Goal: Information Seeking & Learning: Learn about a topic

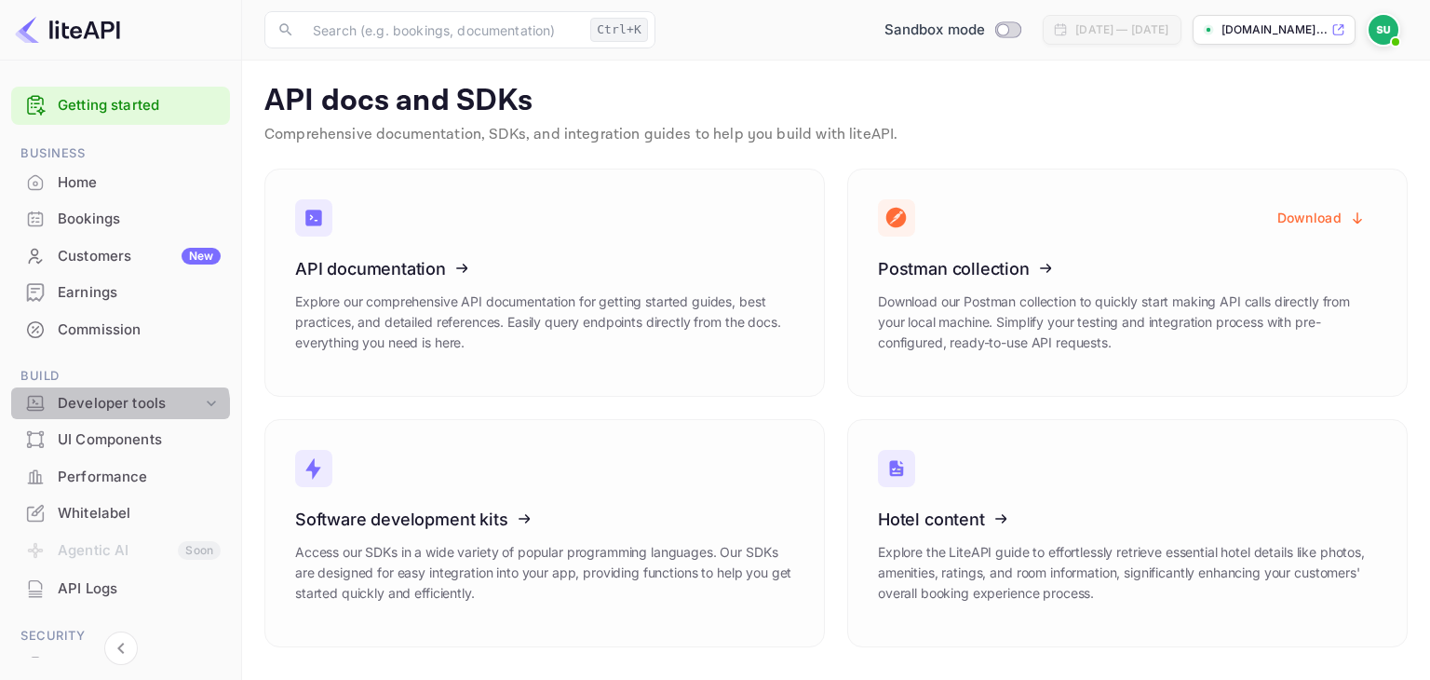
click at [117, 412] on div "Developer tools" at bounding box center [130, 403] width 144 height 21
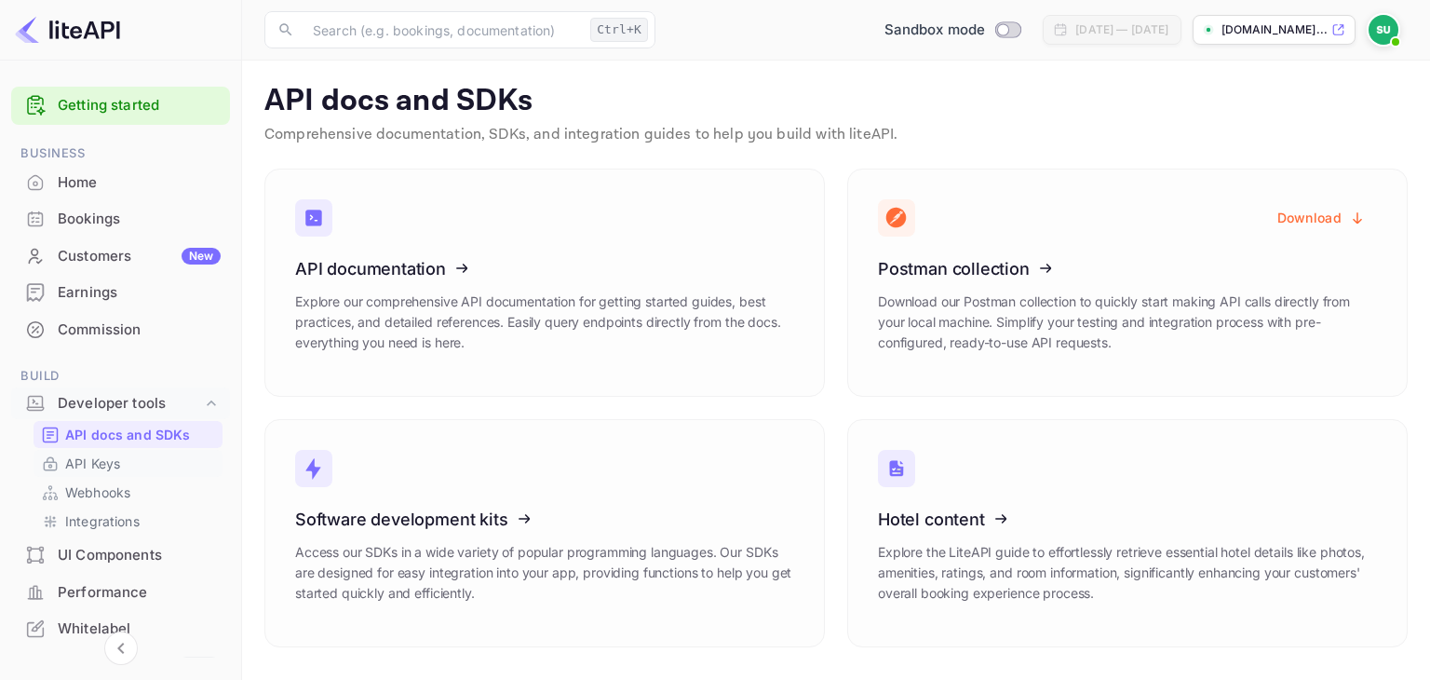
click at [94, 459] on p "API Keys" at bounding box center [92, 463] width 55 height 20
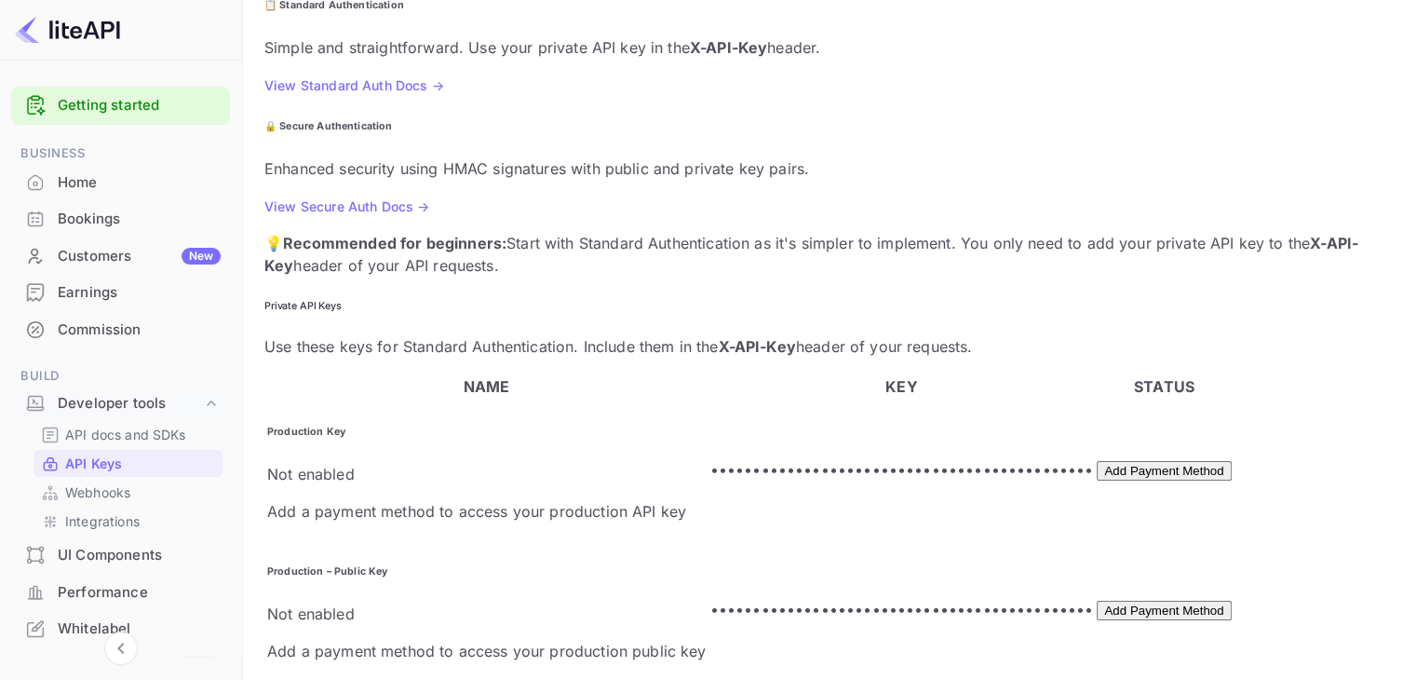
scroll to position [286, 0]
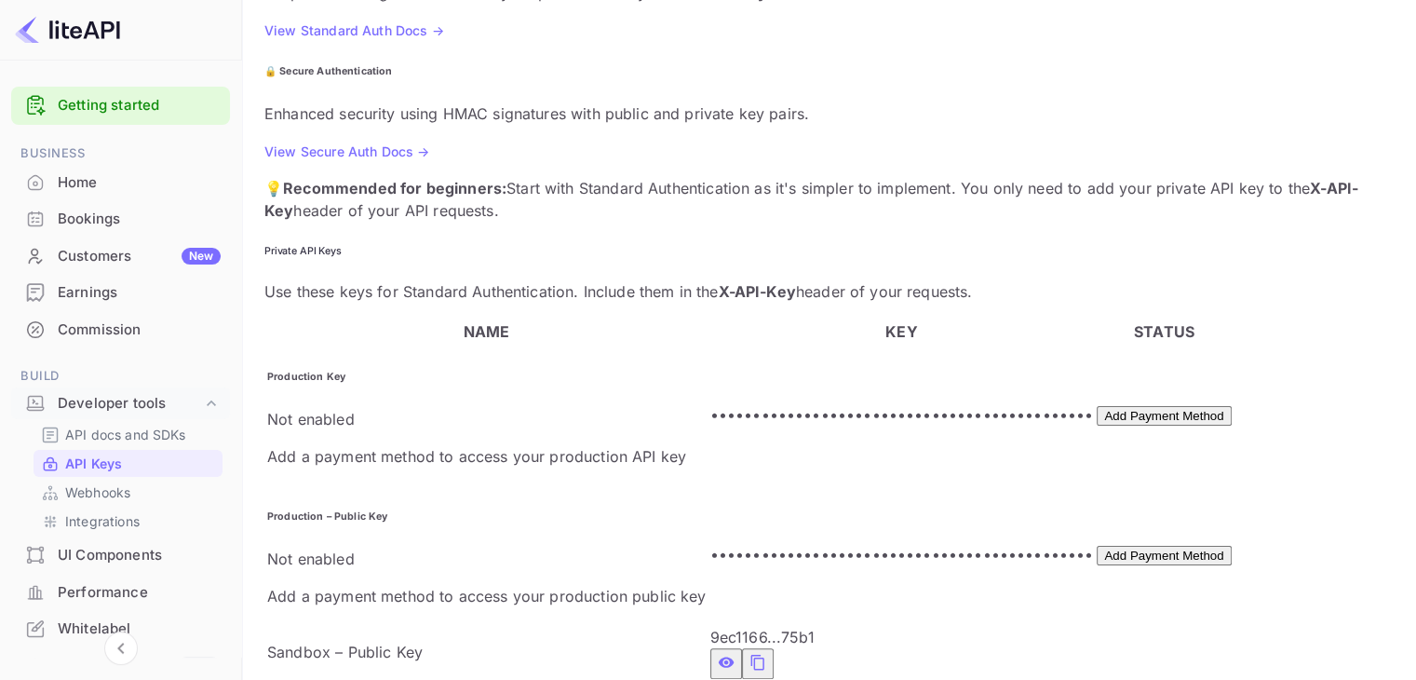
click at [750, 651] on icon "private api keys table" at bounding box center [758, 662] width 17 height 22
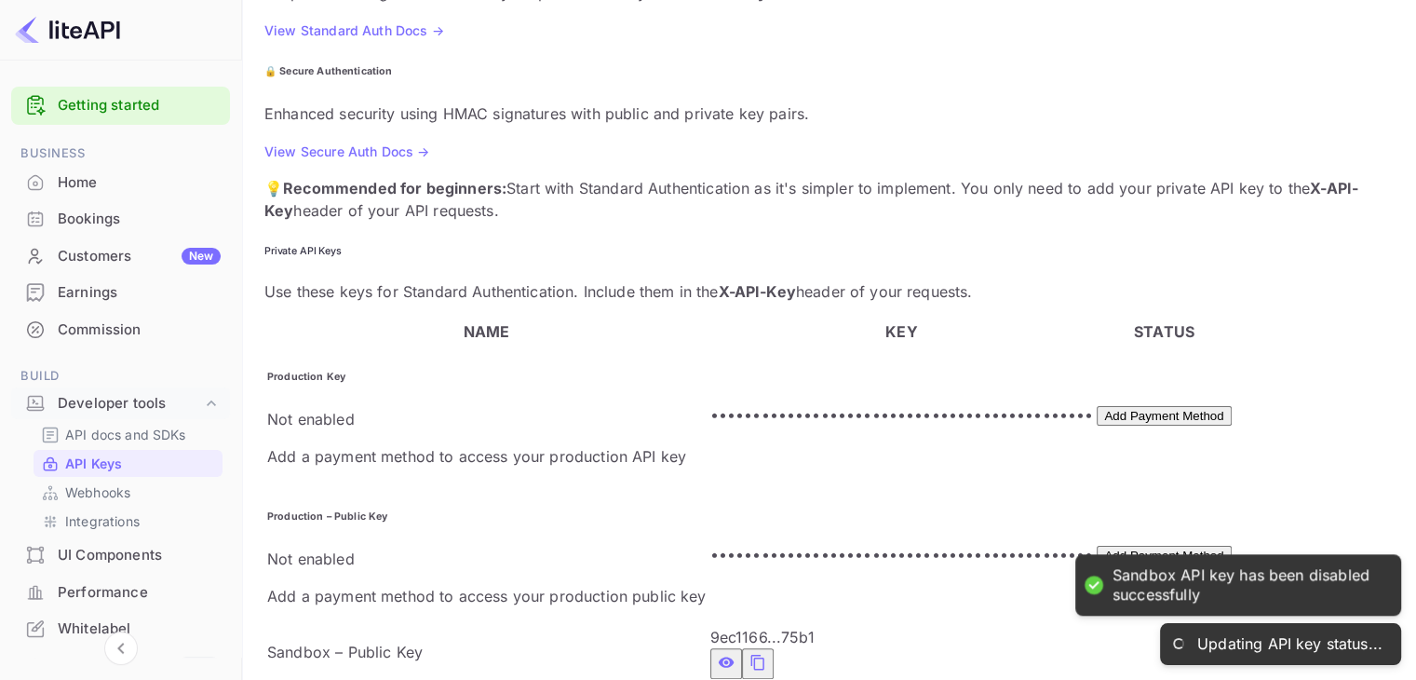
checkbox input "true"
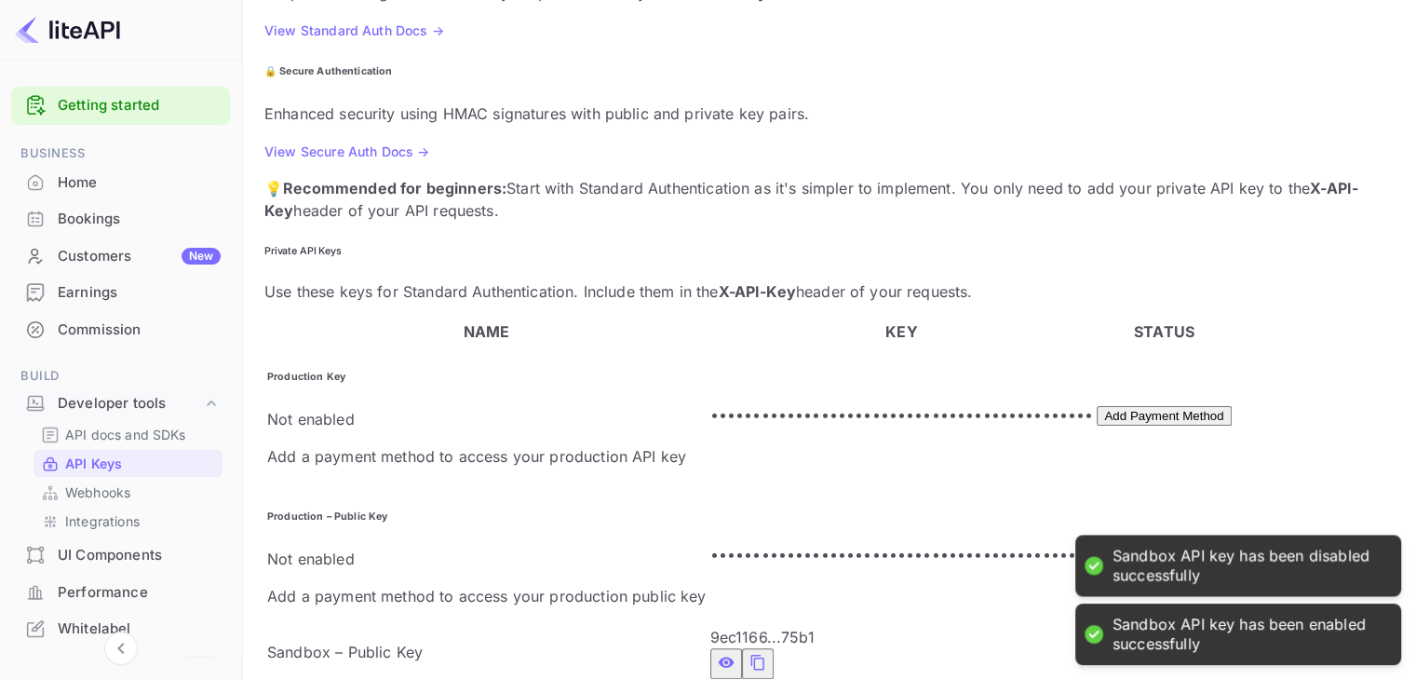
click at [750, 651] on icon "private api keys table" at bounding box center [758, 662] width 17 height 22
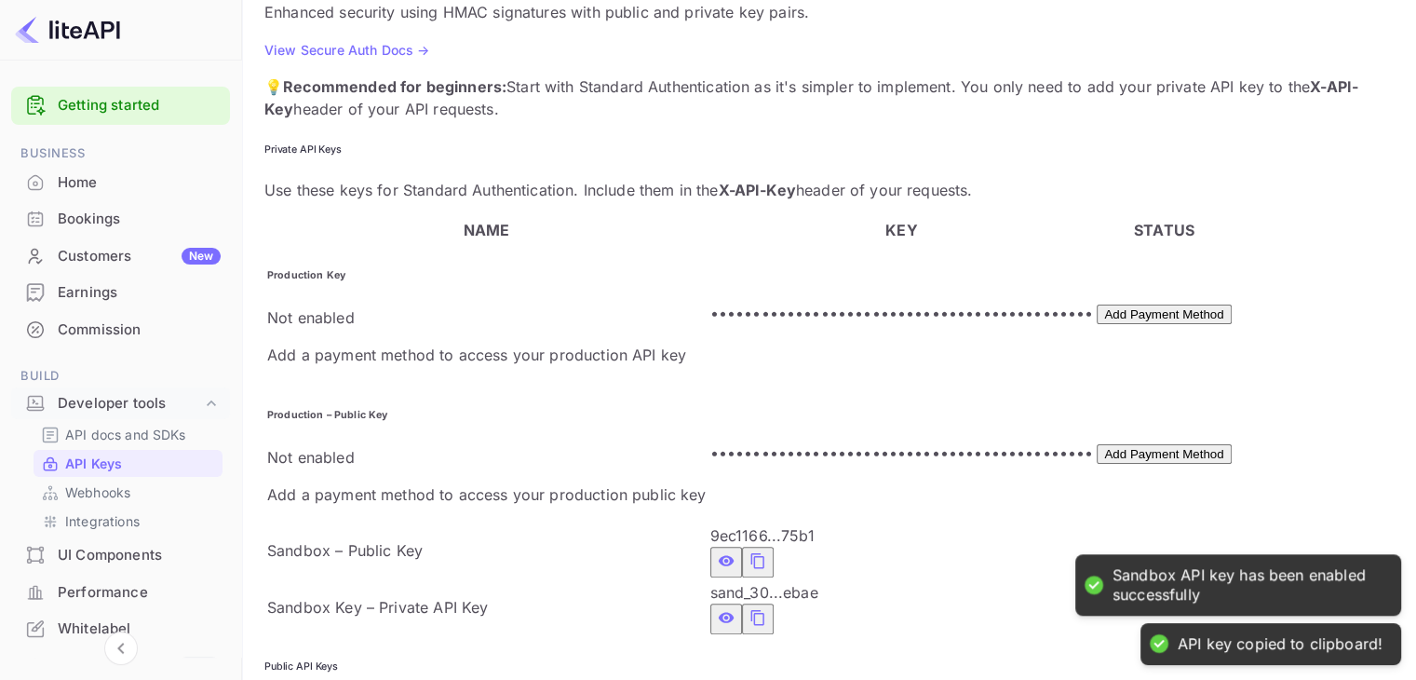
scroll to position [419, 0]
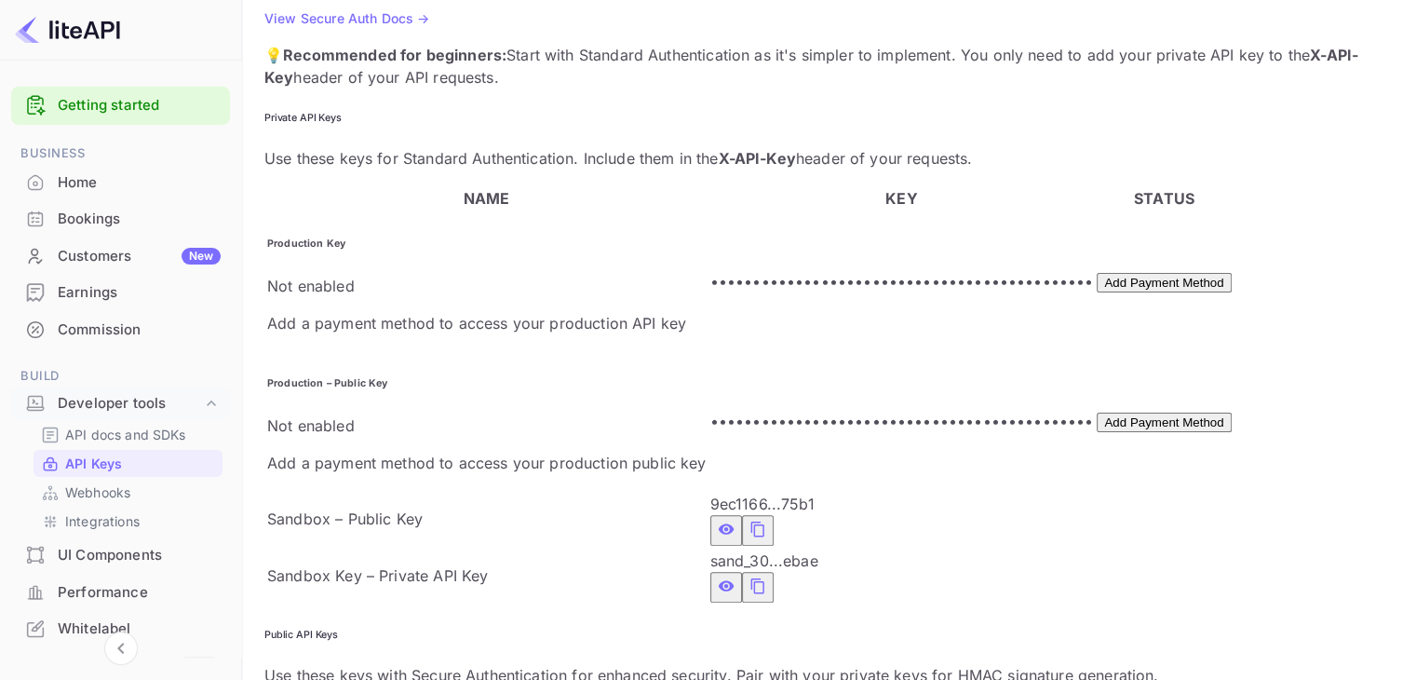
click at [750, 574] on icon "private api keys table" at bounding box center [758, 585] width 17 height 22
click at [170, 491] on link "Webhooks" at bounding box center [128, 492] width 174 height 20
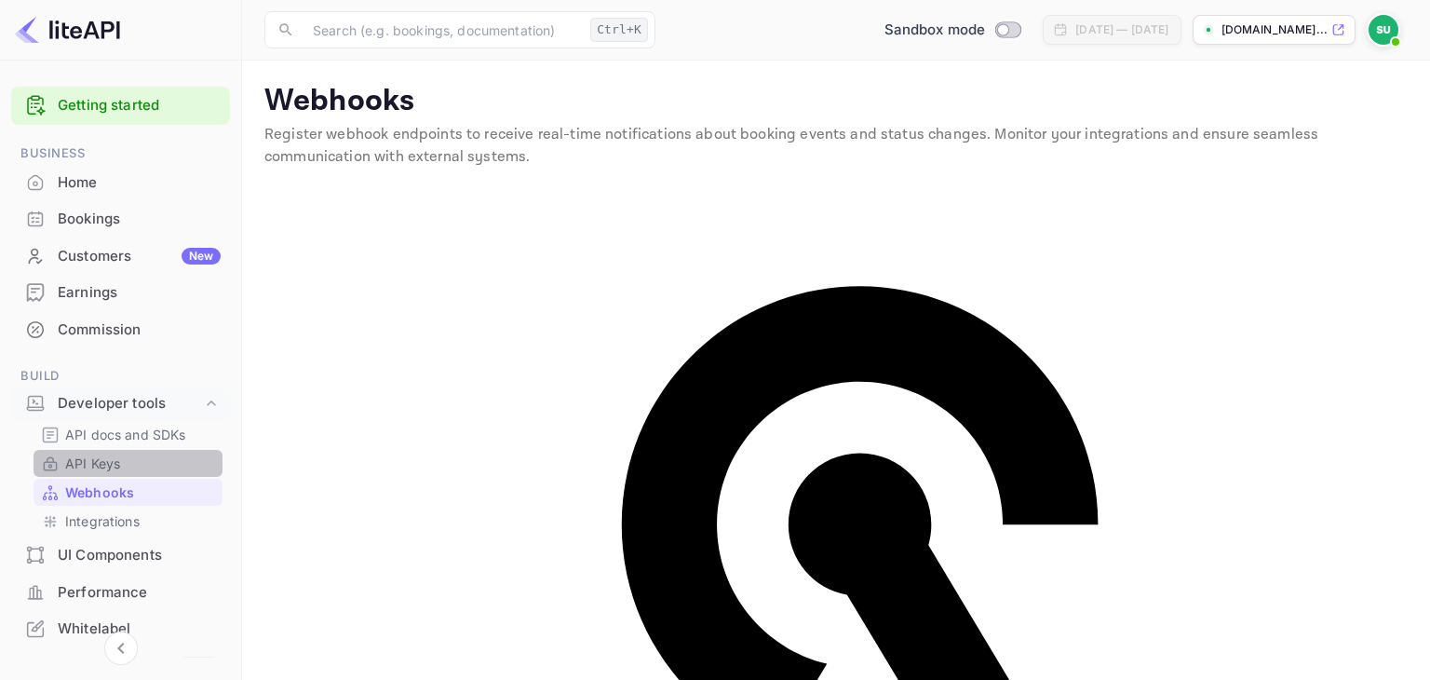
click at [155, 464] on link "API Keys" at bounding box center [128, 463] width 174 height 20
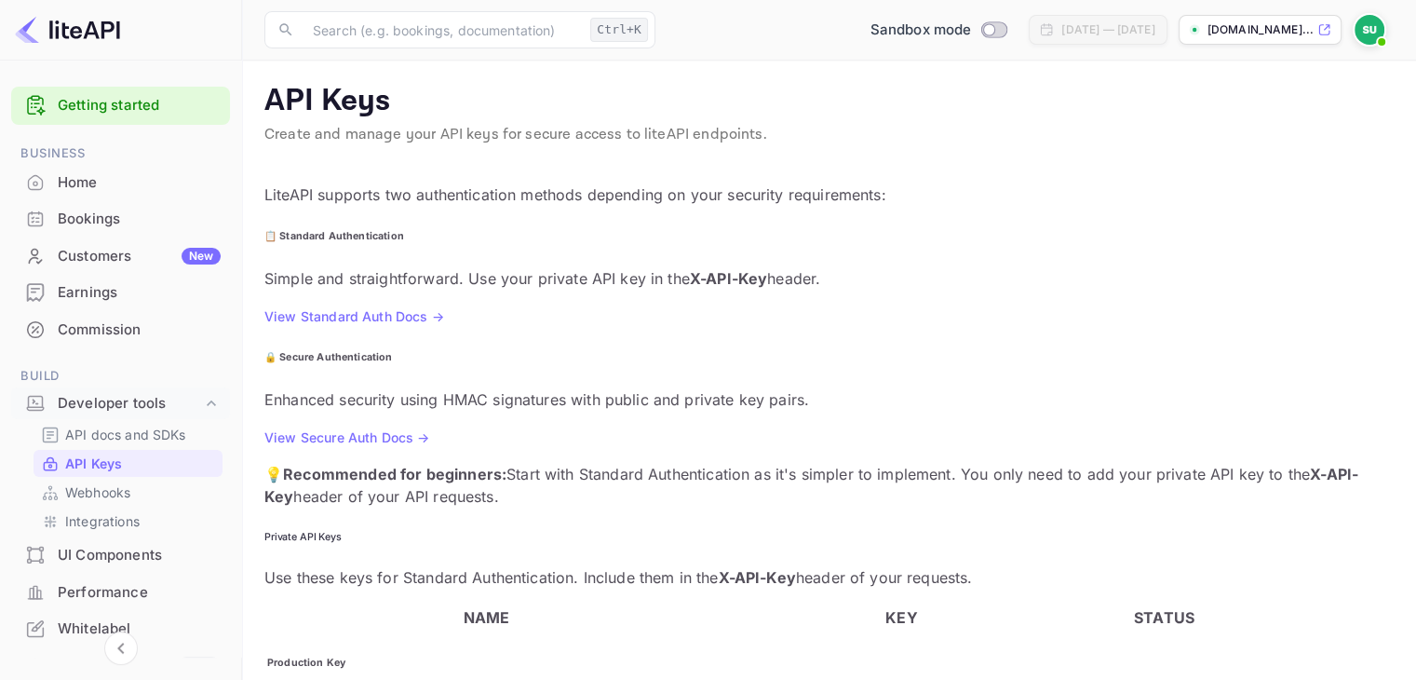
click at [429, 308] on link "View Standard Auth Docs →" at bounding box center [354, 316] width 180 height 16
click at [93, 547] on div "UI Components" at bounding box center [139, 555] width 163 height 21
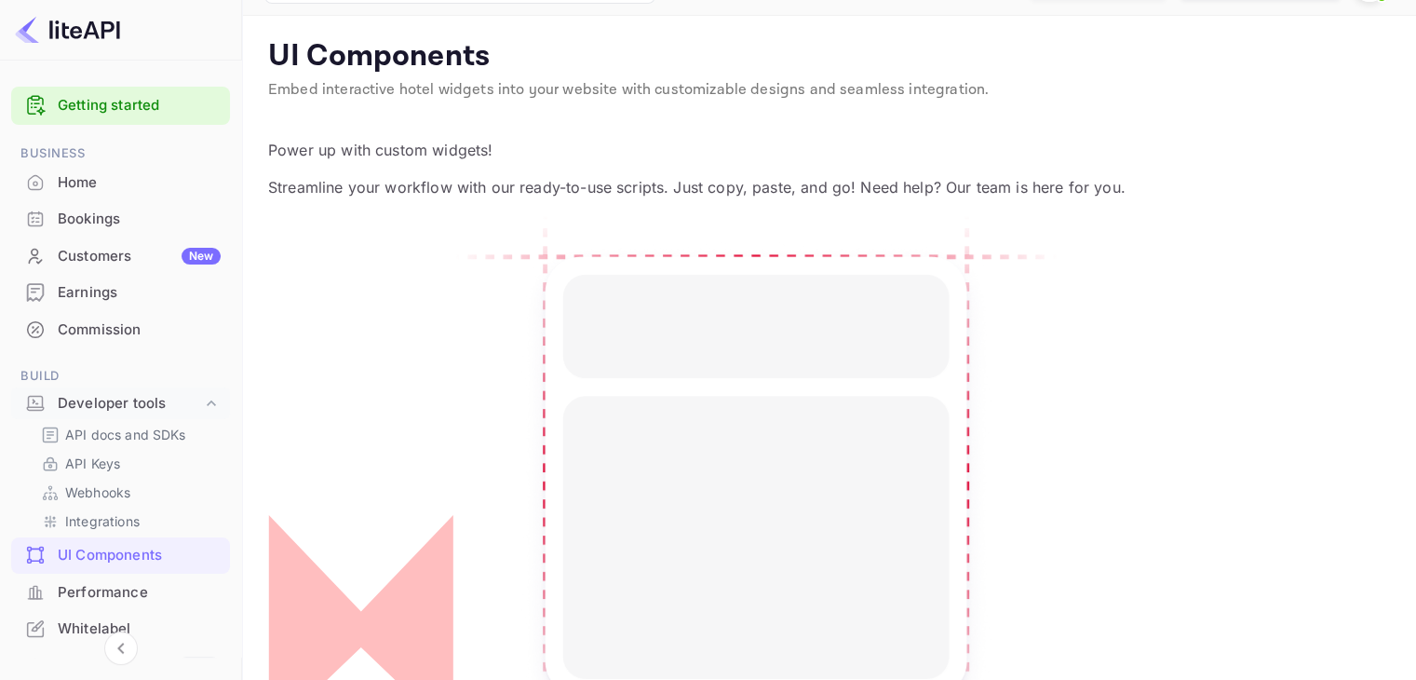
scroll to position [28, 0]
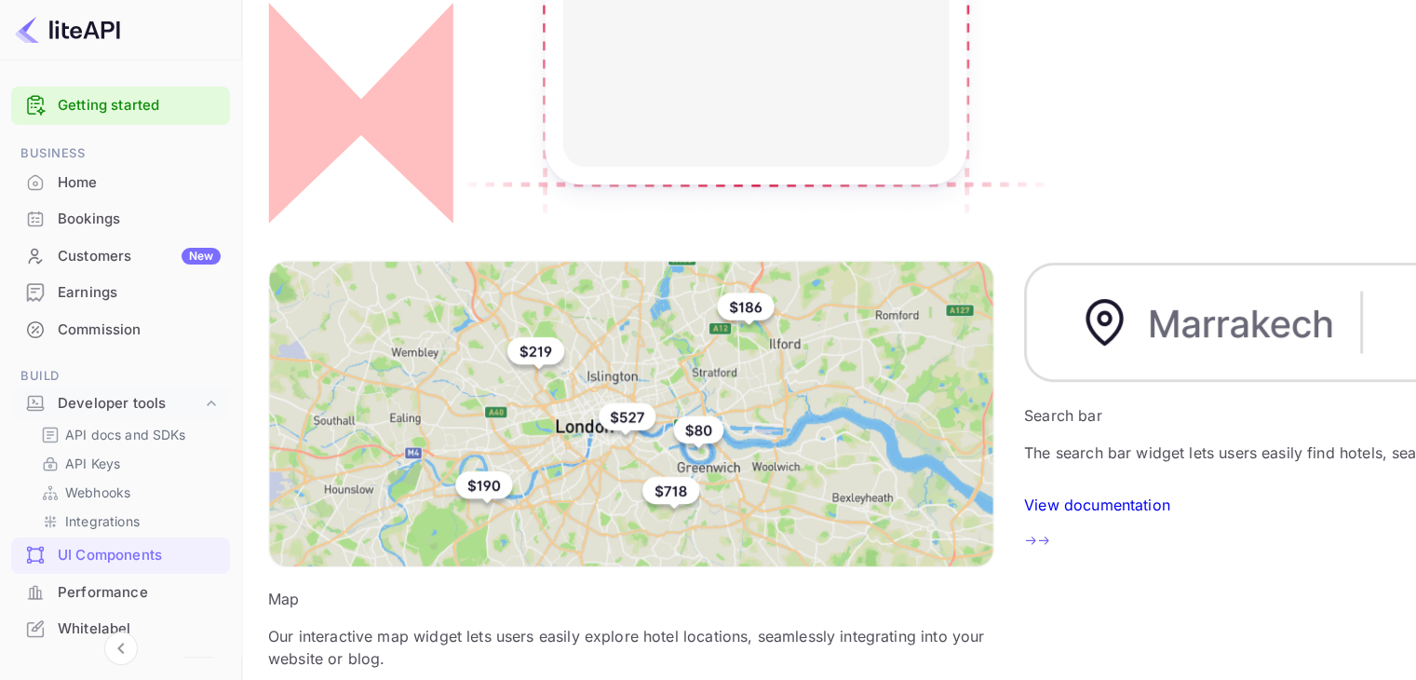
scroll to position [574, 0]
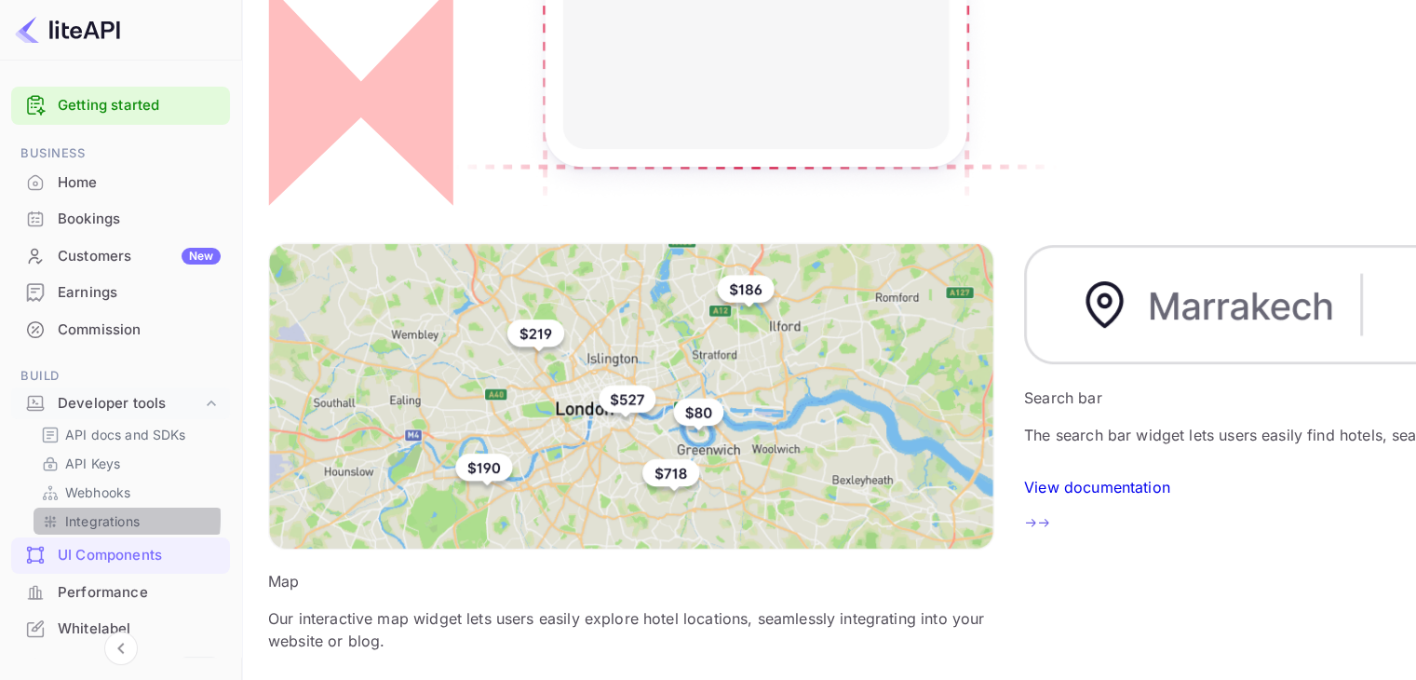
click at [78, 518] on p "Integrations" at bounding box center [102, 521] width 74 height 20
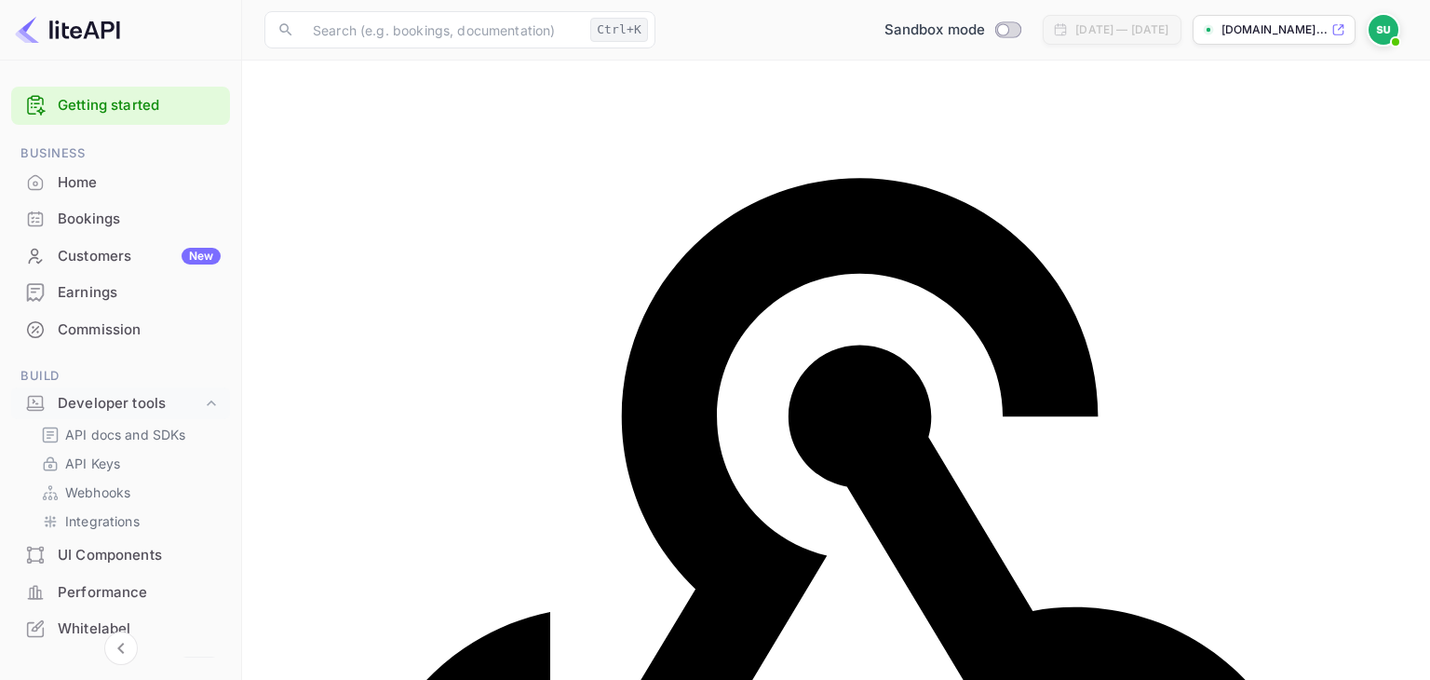
click at [89, 511] on p "Integrations" at bounding box center [102, 521] width 74 height 20
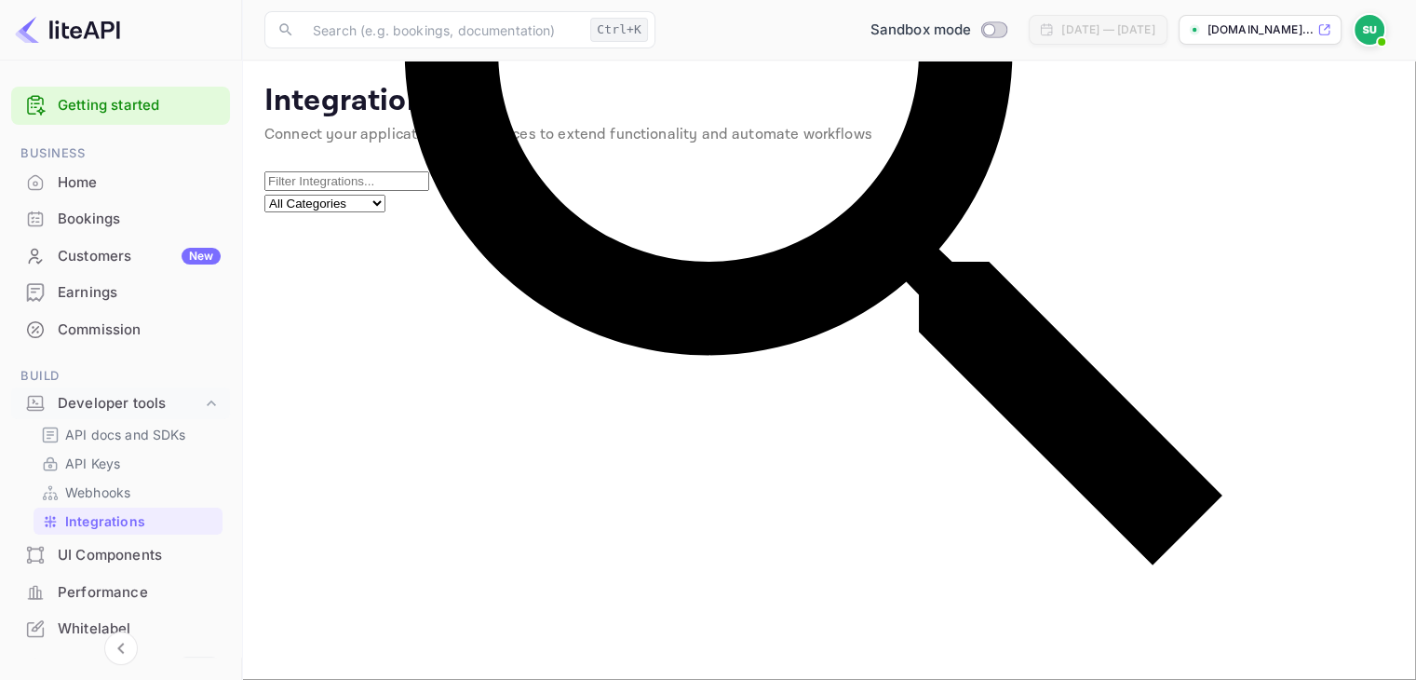
scroll to position [49, 0]
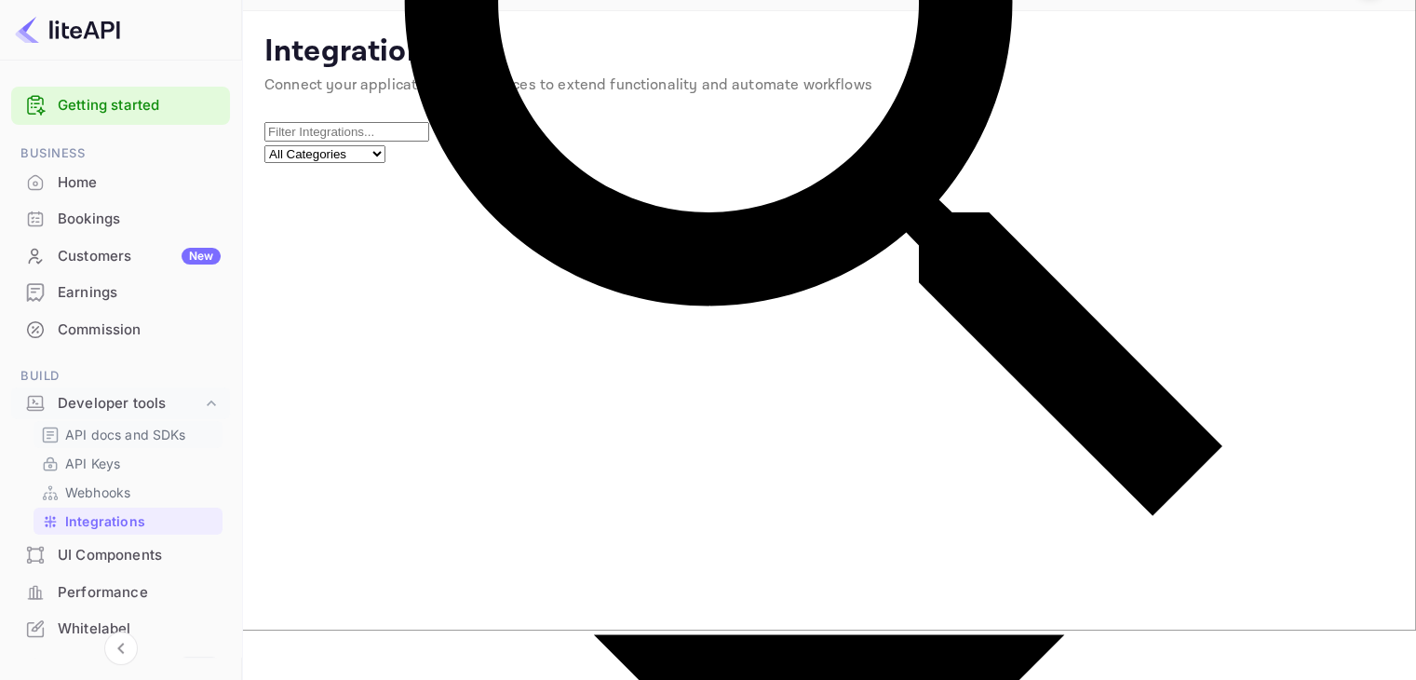
click at [121, 425] on p "API docs and SDKs" at bounding box center [125, 435] width 121 height 20
